Goal: Navigation & Orientation: Find specific page/section

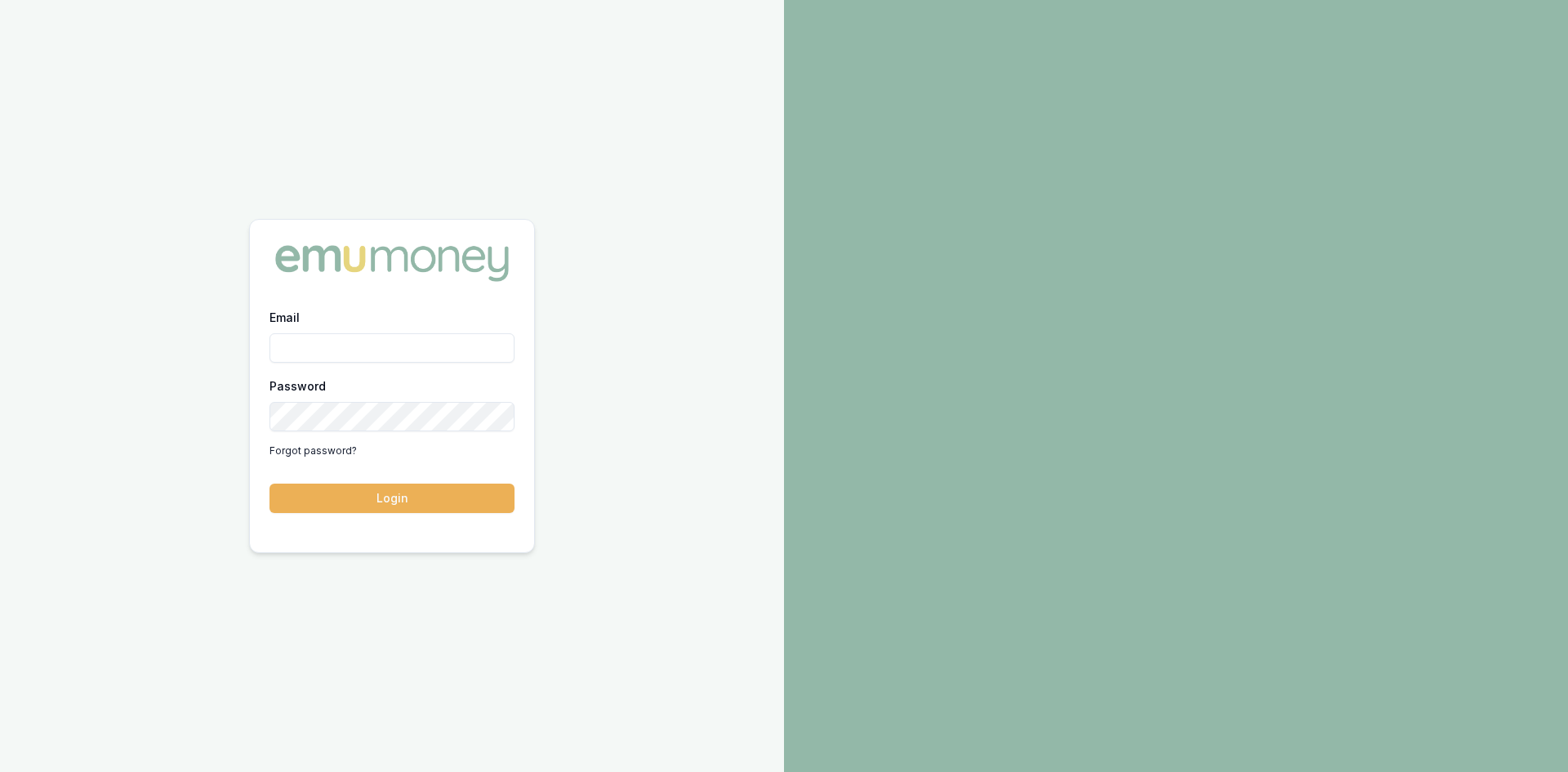
click at [438, 353] on input "Email" at bounding box center [392, 348] width 245 height 30
type input "[PERSON_NAME][EMAIL_ADDRESS][DOMAIN_NAME]"
click at [291, 496] on button "Login" at bounding box center [392, 498] width 245 height 30
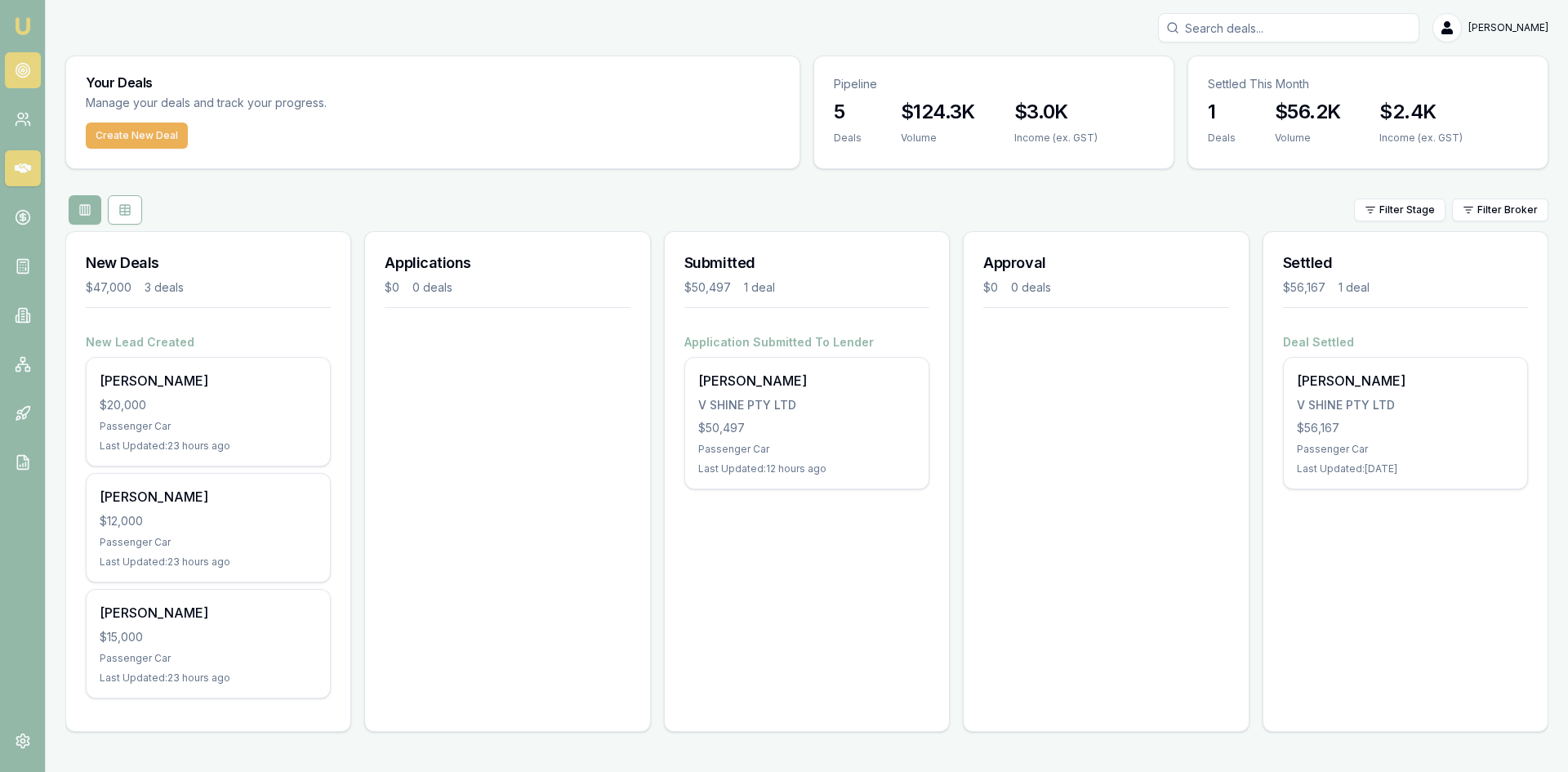
click at [25, 71] on icon at bounding box center [23, 70] width 16 height 16
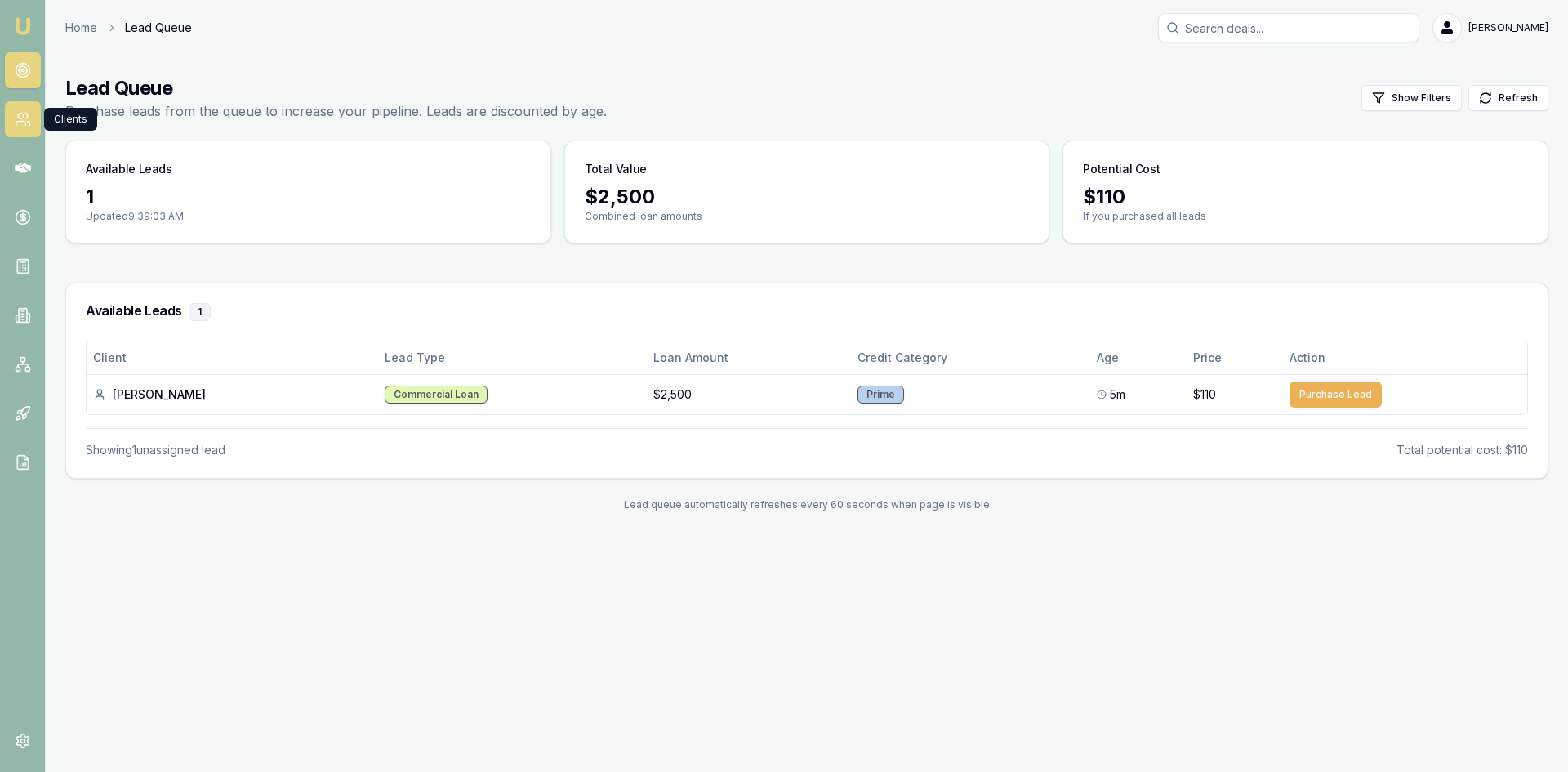
click at [23, 107] on link at bounding box center [23, 119] width 36 height 36
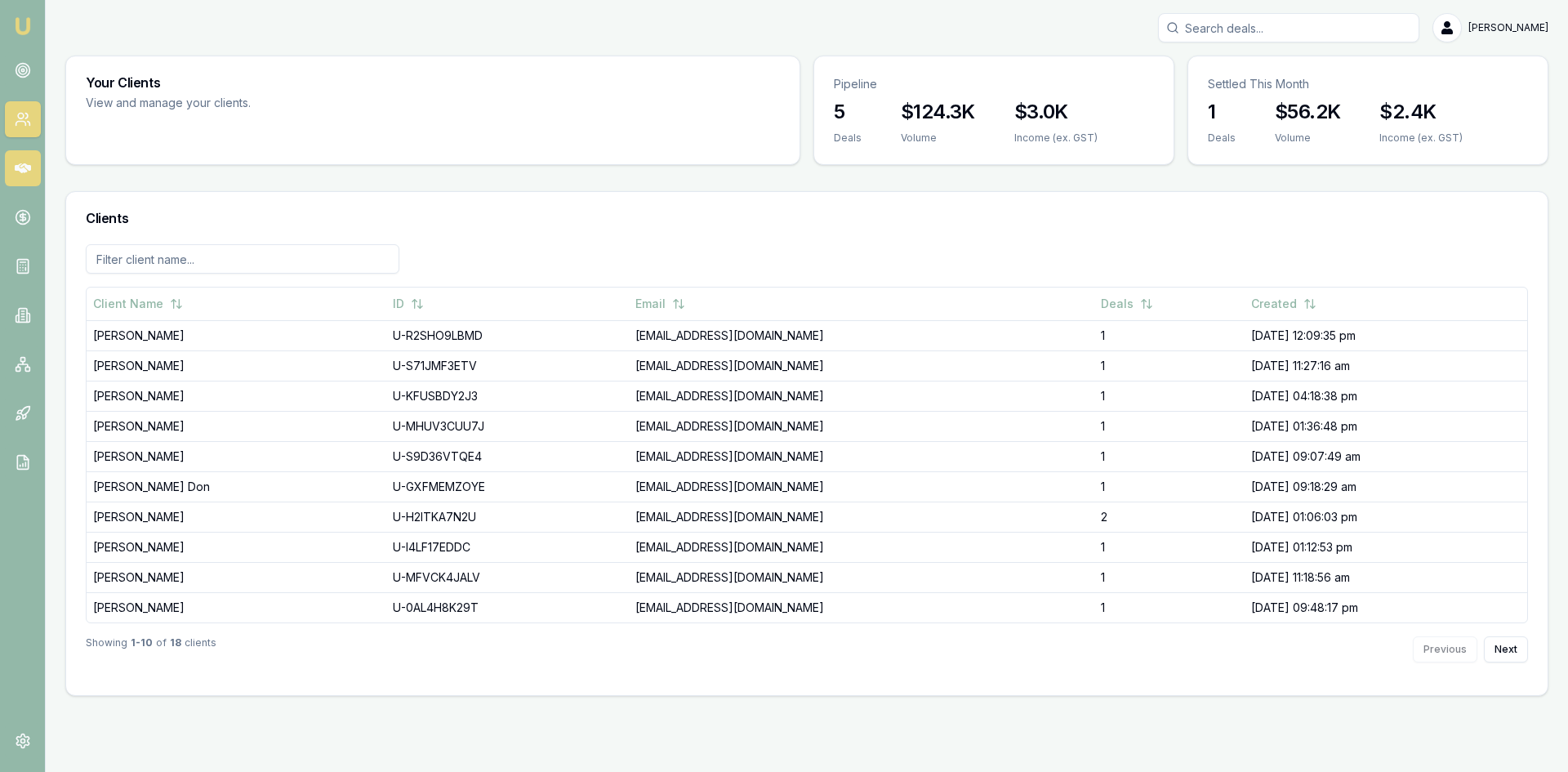
click at [25, 167] on icon at bounding box center [23, 168] width 16 height 10
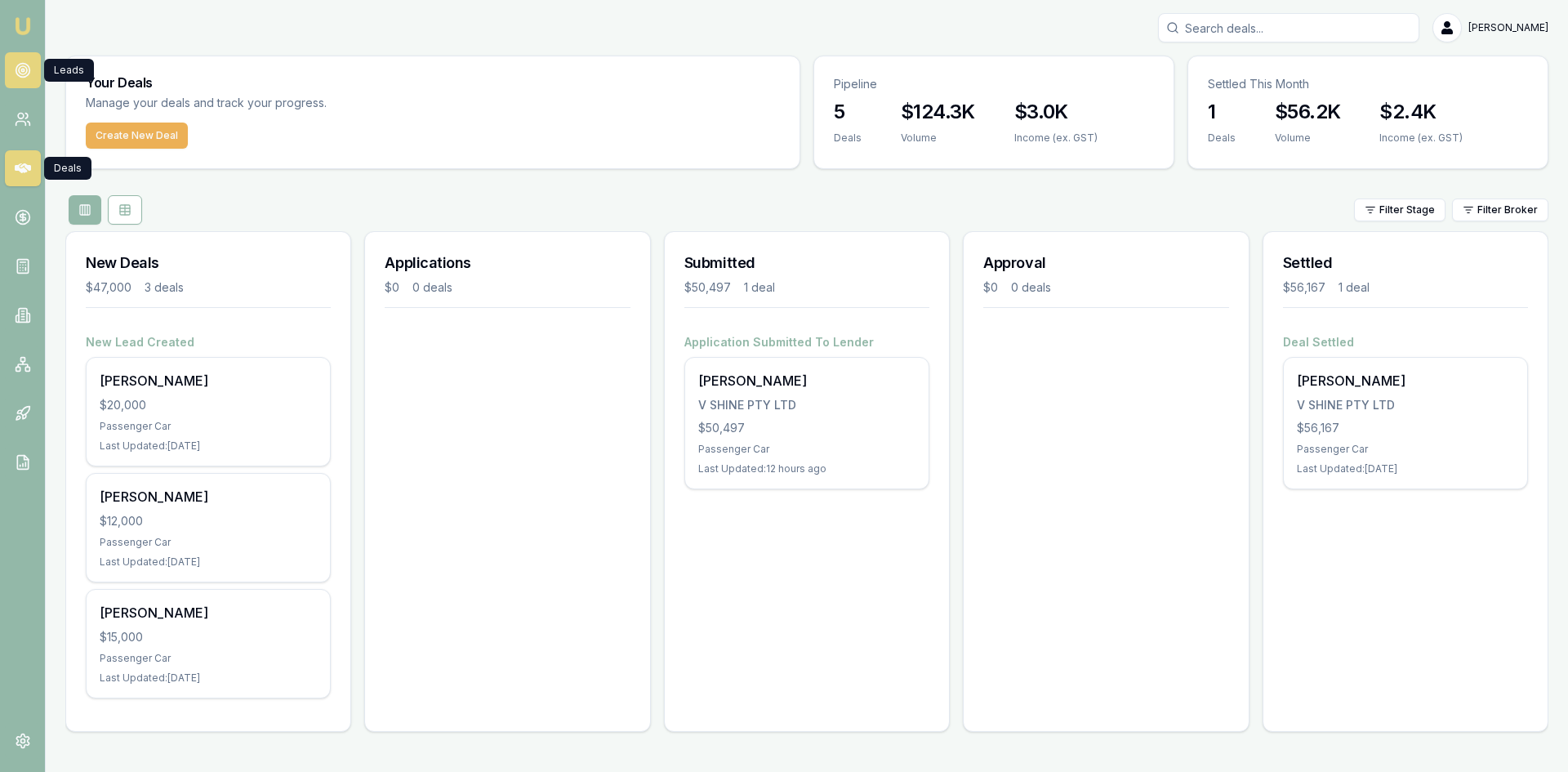
click at [28, 71] on icon at bounding box center [23, 70] width 16 height 16
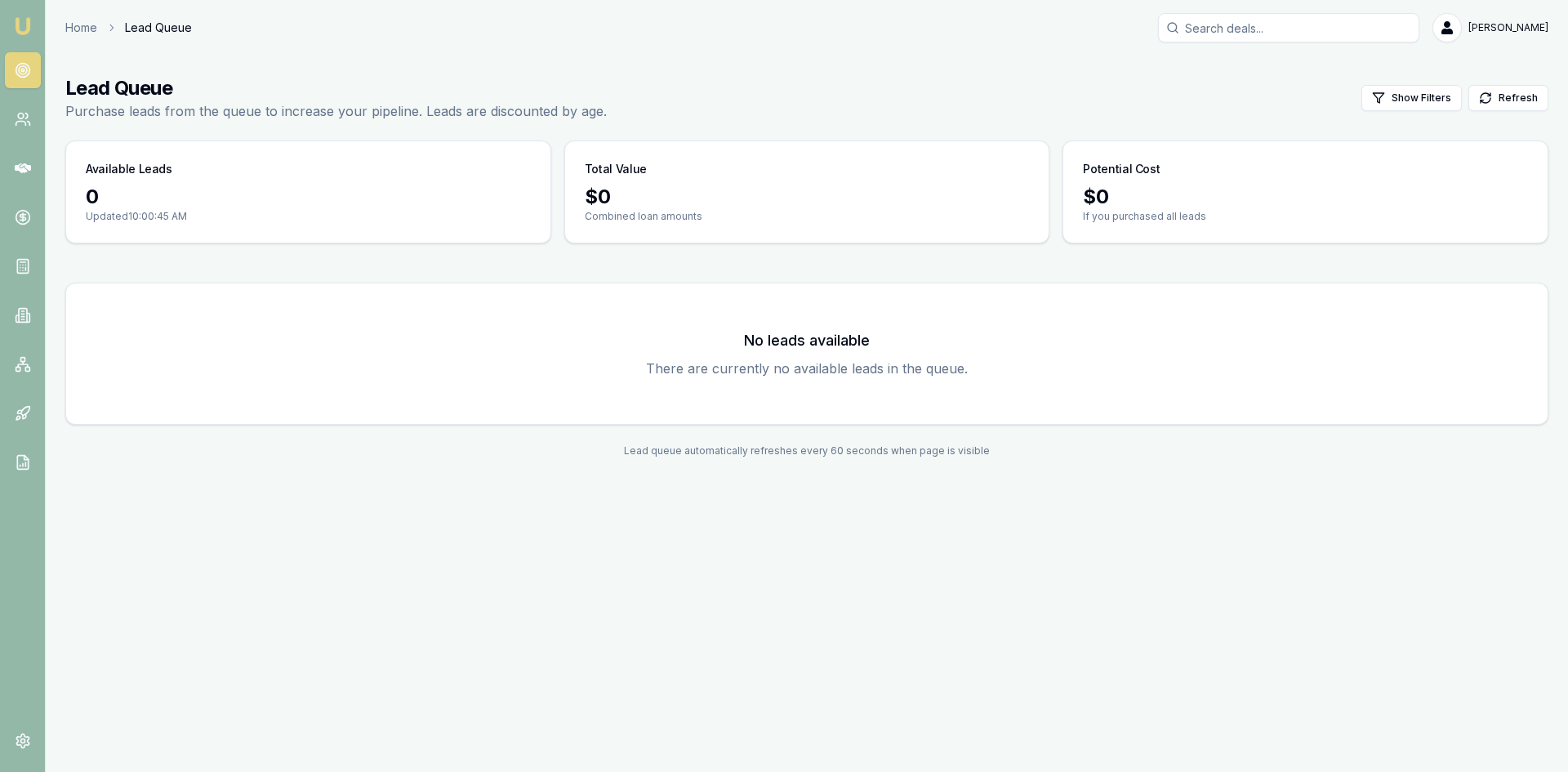
click at [19, 62] on icon at bounding box center [23, 70] width 16 height 16
click at [28, 112] on icon at bounding box center [23, 119] width 16 height 16
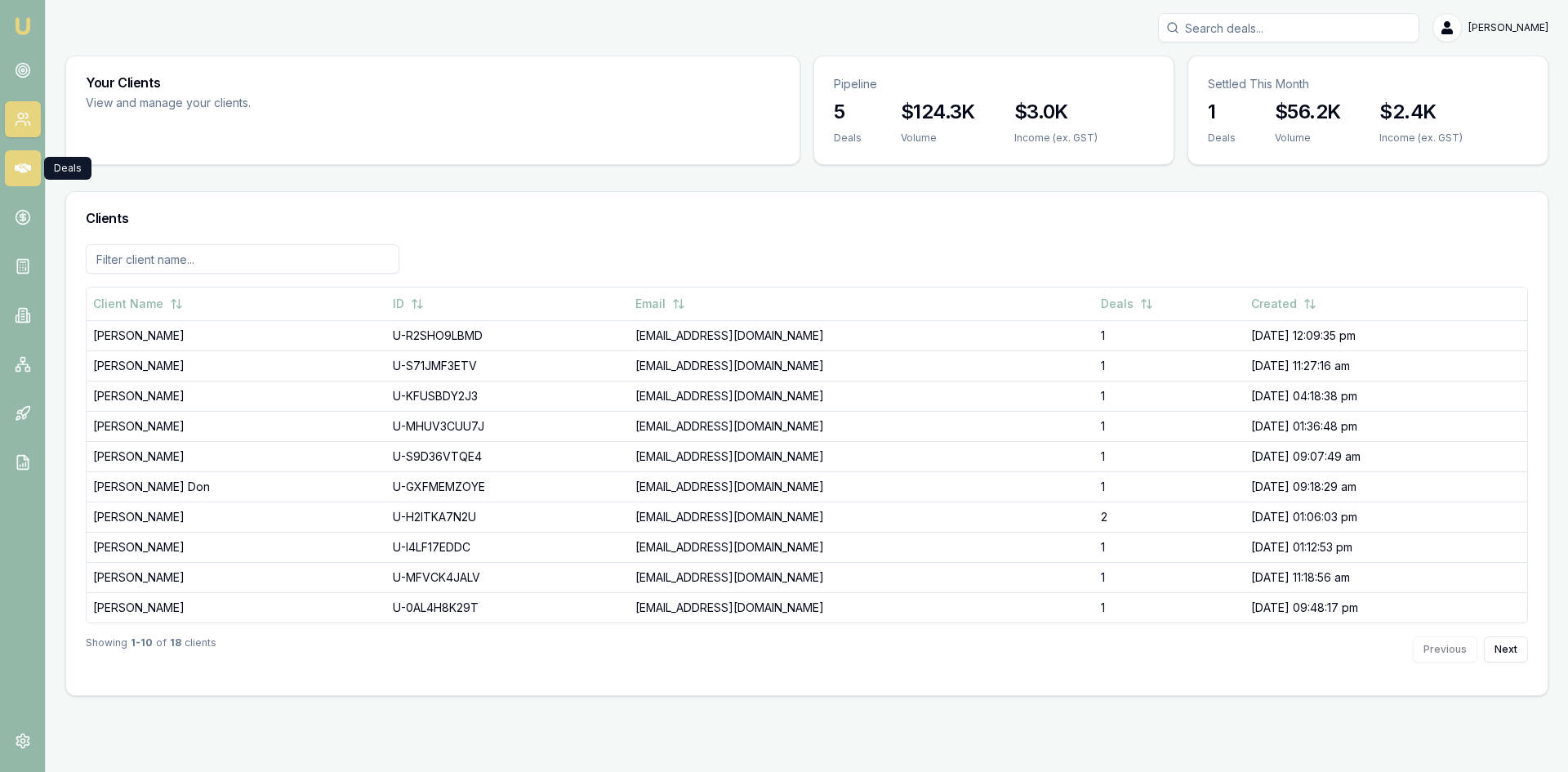
click at [33, 160] on link at bounding box center [23, 168] width 36 height 36
